Goal: Entertainment & Leisure: Consume media (video, audio)

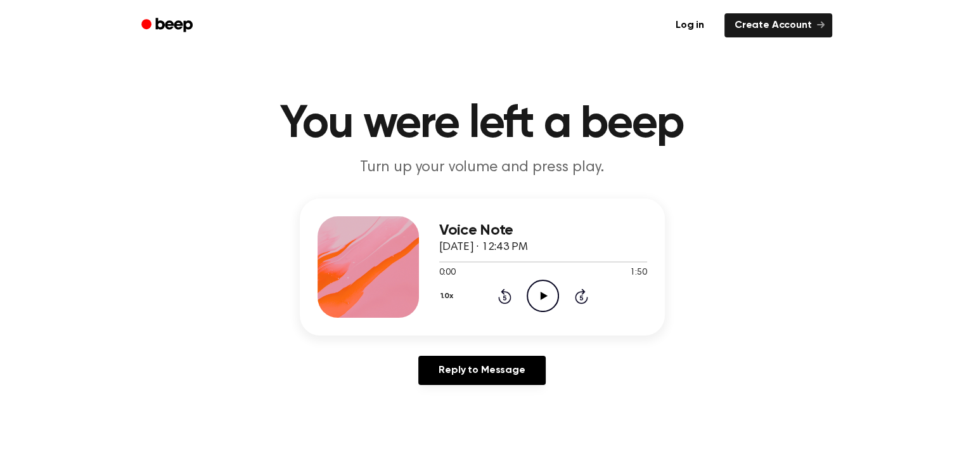
click at [545, 285] on icon "Play Audio" at bounding box center [543, 296] width 32 height 32
click at [550, 287] on icon "Play Audio" at bounding box center [543, 296] width 32 height 32
click at [542, 302] on icon "Play Audio" at bounding box center [543, 296] width 32 height 32
click at [545, 302] on icon "Play Audio" at bounding box center [543, 296] width 32 height 32
